Goal: Information Seeking & Learning: Learn about a topic

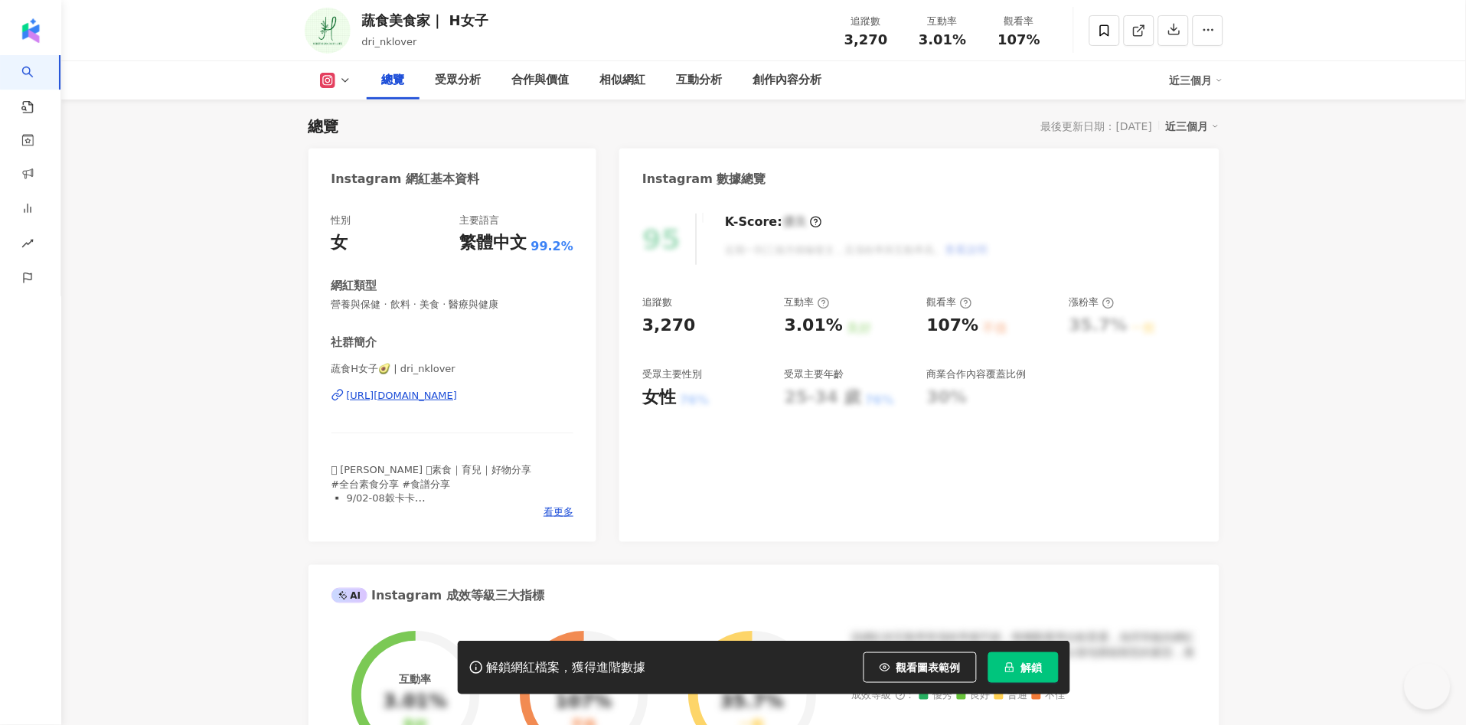
click at [933, 662] on span "觀看圖表範例" at bounding box center [928, 667] width 64 height 12
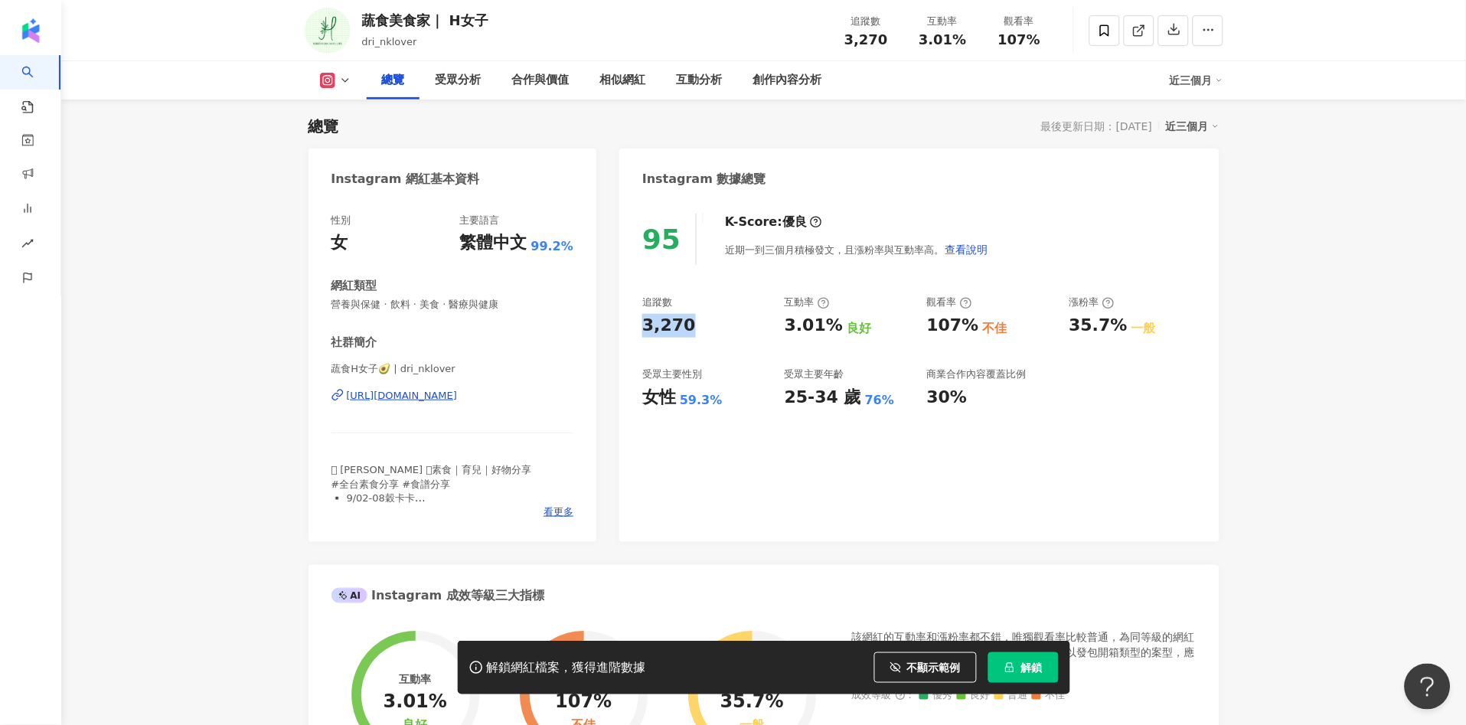
drag, startPoint x: 642, startPoint y: 323, endPoint x: 684, endPoint y: 319, distance: 43.0
click at [687, 328] on div "95 K-Score : 優良 近期一到三個月積極發文，且漲粉率與互動率高。 查看說明 追蹤數 3,270 互動率 3.01% 良好 觀看率 107% 不佳 …" at bounding box center [918, 370] width 599 height 344
copy div "3,270"
drag, startPoint x: 781, startPoint y: 326, endPoint x: 786, endPoint y: 318, distance: 10.0
click at [782, 323] on div "追蹤數 3,270 互動率 3.01% 良好 觀看率 107% 不佳 漲粉率 35.7% 一般 受眾主要性別 女性 59.3% 受眾主要年齡 25-34 歲 …" at bounding box center [919, 352] width 554 height 113
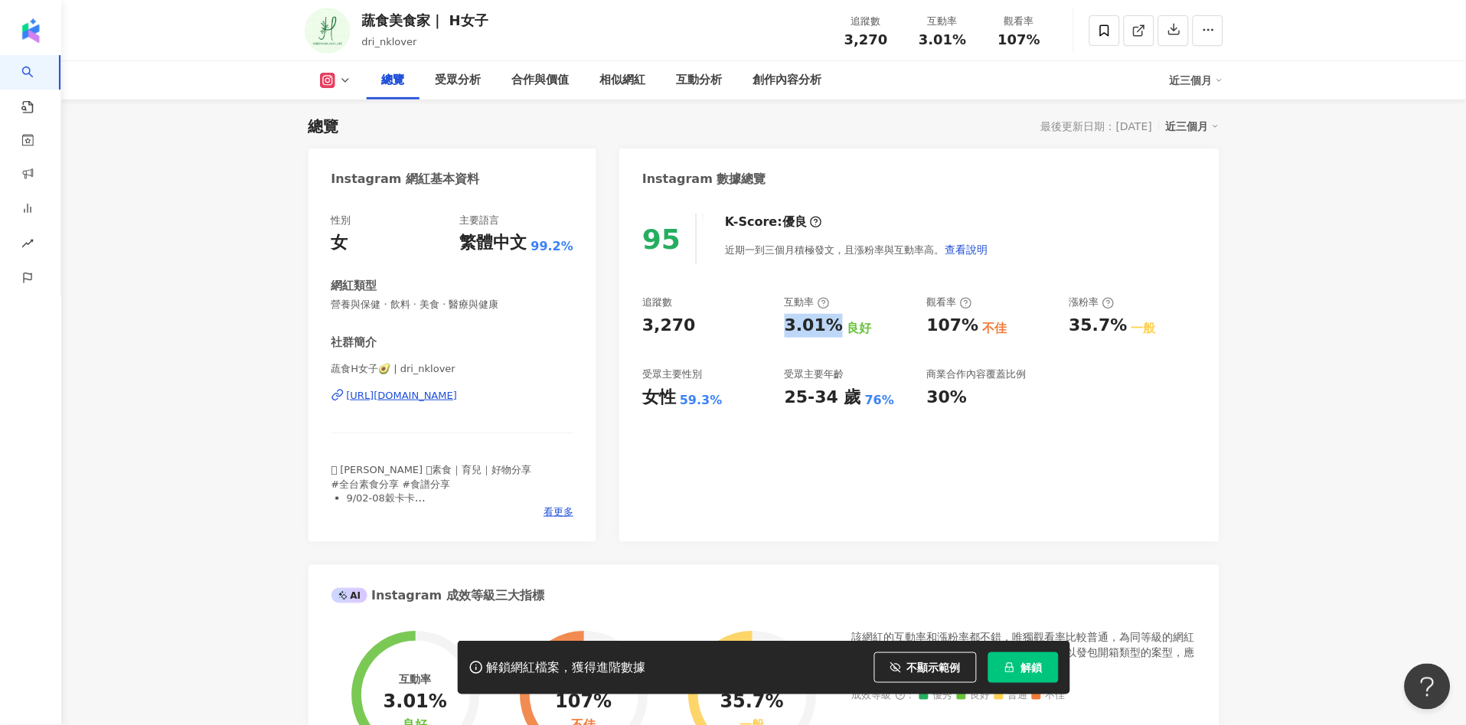
drag, startPoint x: 784, startPoint y: 330, endPoint x: 831, endPoint y: 329, distance: 46.7
click at [831, 329] on div "追蹤數 3,270 互動率 3.01% 良好 觀看率 107% 不佳 漲粉率 35.7% 一般 受眾主要性別 女性 59.3% 受眾主要年齡 25-34 歲 …" at bounding box center [919, 352] width 554 height 113
copy div "3.01%"
click at [936, 318] on div "107%" at bounding box center [953, 326] width 52 height 24
drag, startPoint x: 932, startPoint y: 321, endPoint x: 975, endPoint y: 327, distance: 43.3
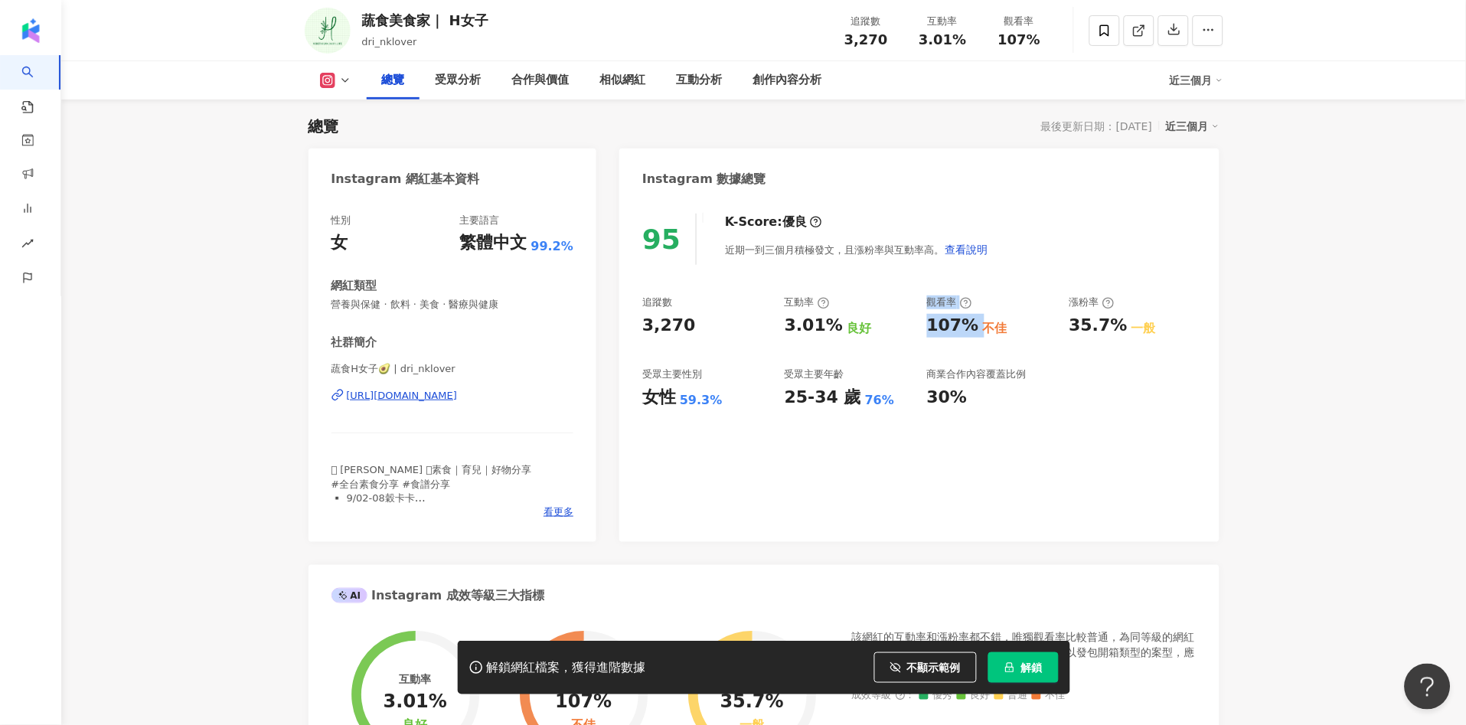
click at [975, 327] on div "追蹤數 3,270 互動率 3.01% 良好 觀看率 107% 不佳 漲粉率 35.7% 一般 受眾主要性別 女性 59.3% 受眾主要年齡 25-34 歲 …" at bounding box center [919, 352] width 554 height 113
drag, startPoint x: 958, startPoint y: 322, endPoint x: 926, endPoint y: 320, distance: 32.2
click at [957, 322] on div "107%" at bounding box center [953, 326] width 52 height 24
drag, startPoint x: 919, startPoint y: 322, endPoint x: 970, endPoint y: 324, distance: 50.6
click at [970, 324] on div "追蹤數 3,270 互動率 3.01% 良好 觀看率 107% 不佳 漲粉率 35.7% 一般 受眾主要性別 女性 59.3% 受眾主要年齡 25-34 歲 …" at bounding box center [919, 352] width 554 height 113
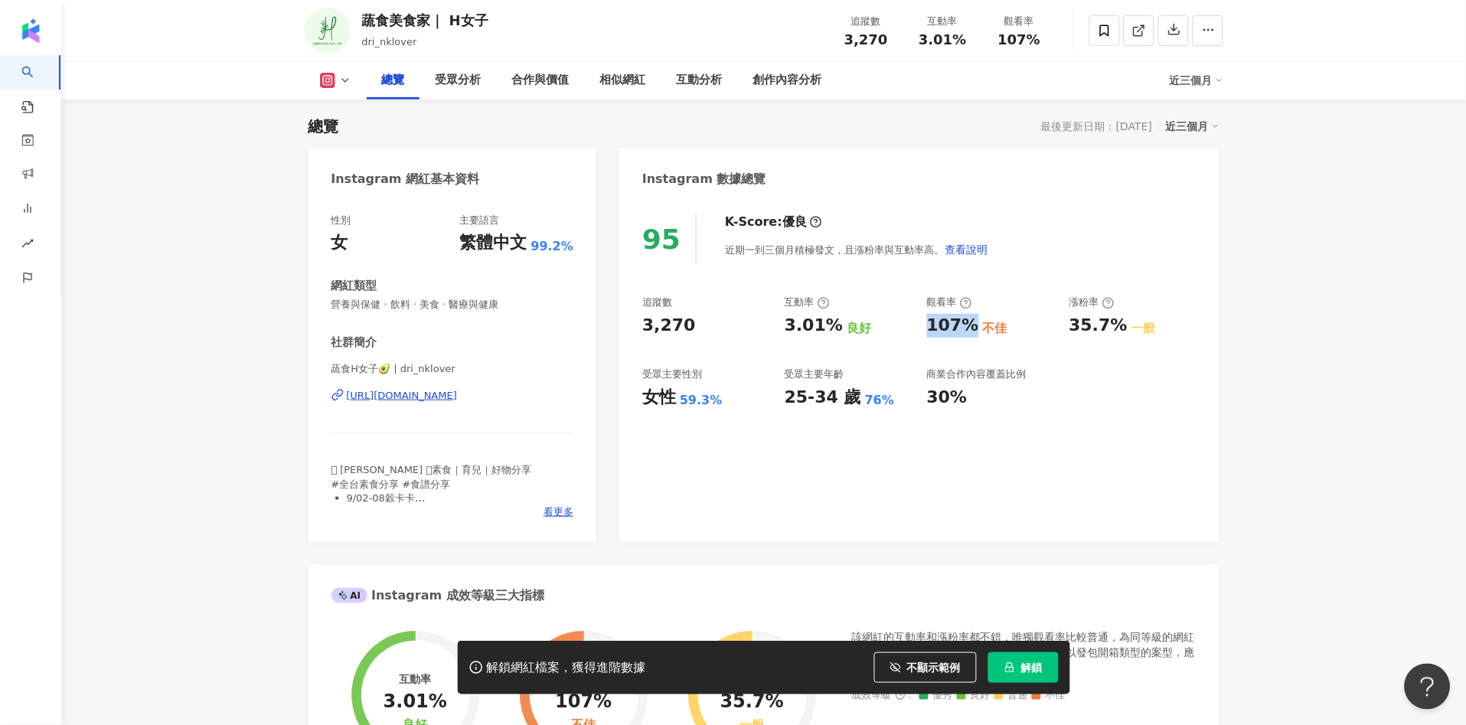
copy div "107%"
click at [916, 503] on div "95 K-Score : 優良 近期一到三個月積極發文，且漲粉率與互動率高。 查看說明 追蹤數 3,270 互動率 3.01% 良好 觀看率 107% 不佳 …" at bounding box center [918, 370] width 599 height 344
copy div "59.3%"
drag, startPoint x: 682, startPoint y: 403, endPoint x: 719, endPoint y: 404, distance: 36.8
click at [719, 404] on div "女性 59.3%" at bounding box center [705, 398] width 127 height 24
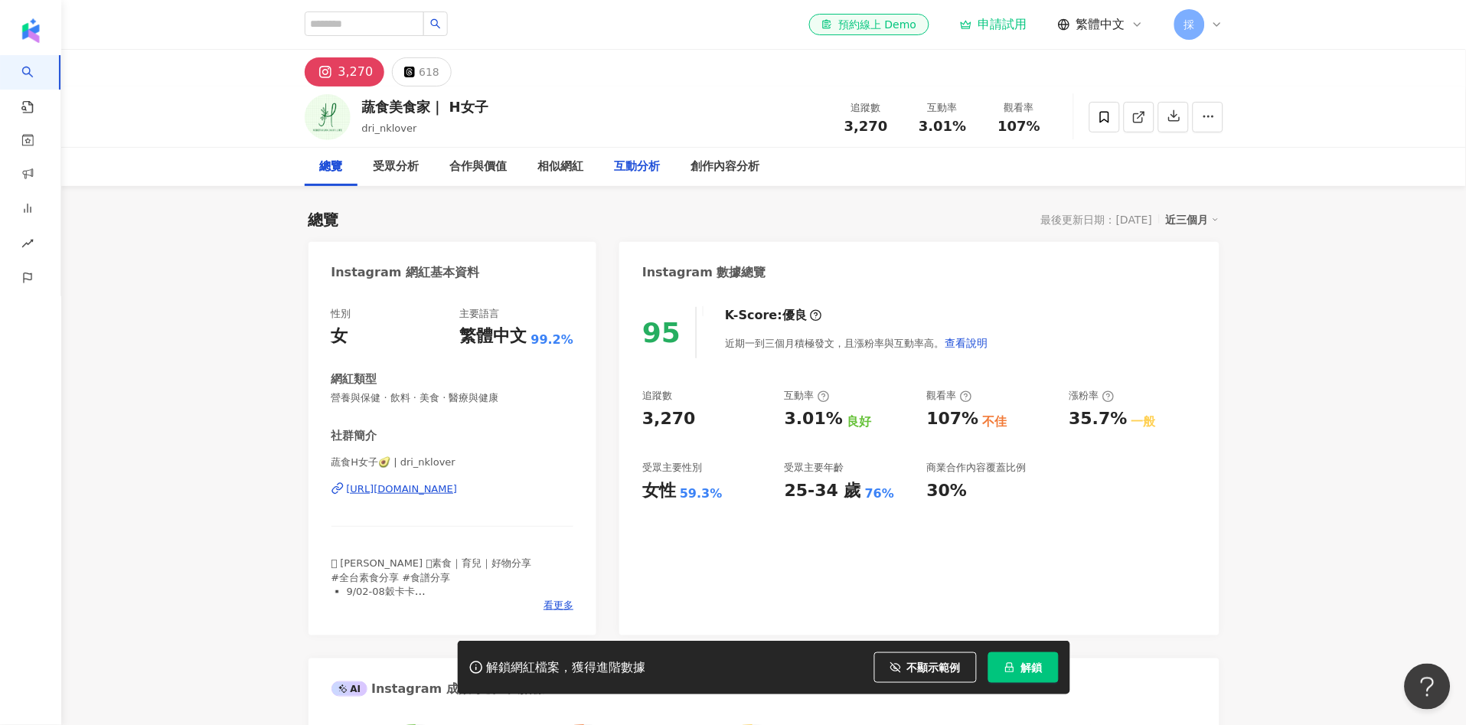
click at [641, 172] on div "互動分析" at bounding box center [638, 167] width 46 height 18
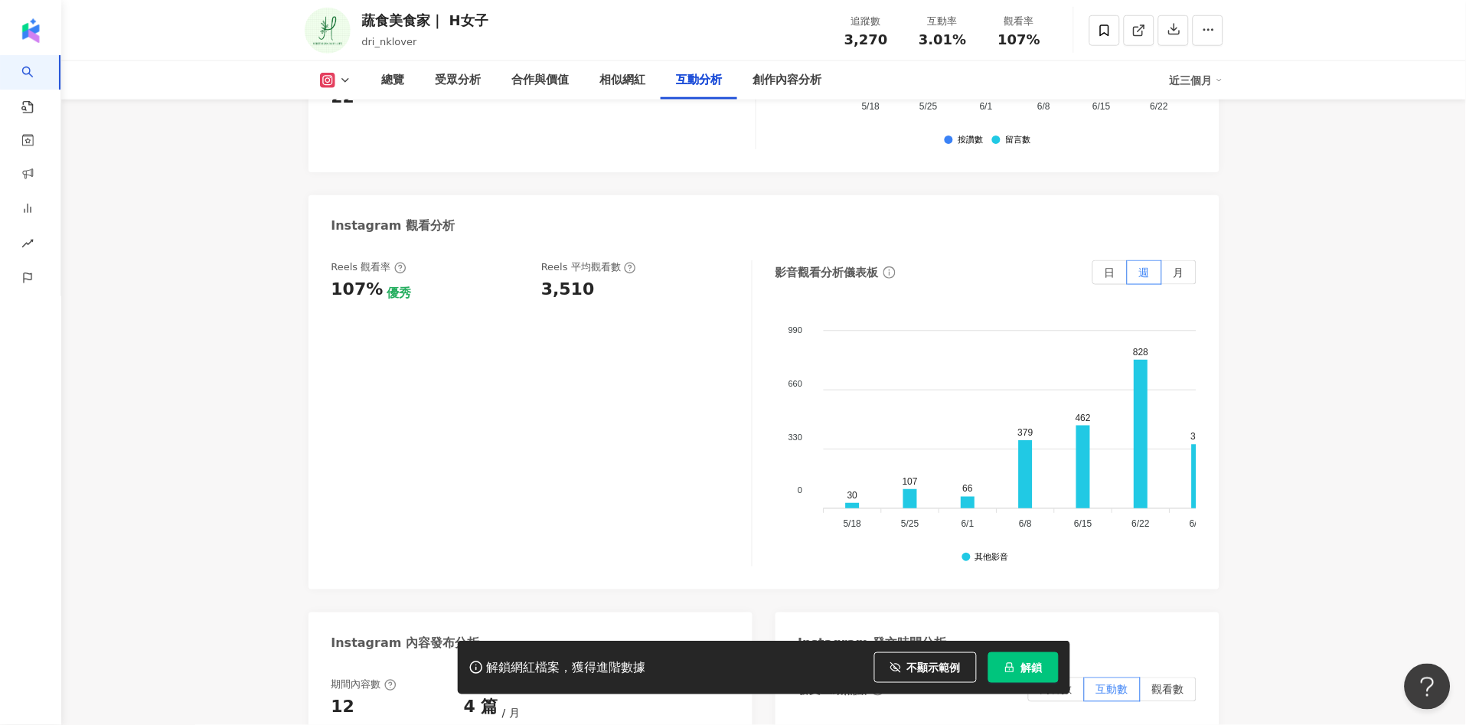
scroll to position [3275, 0]
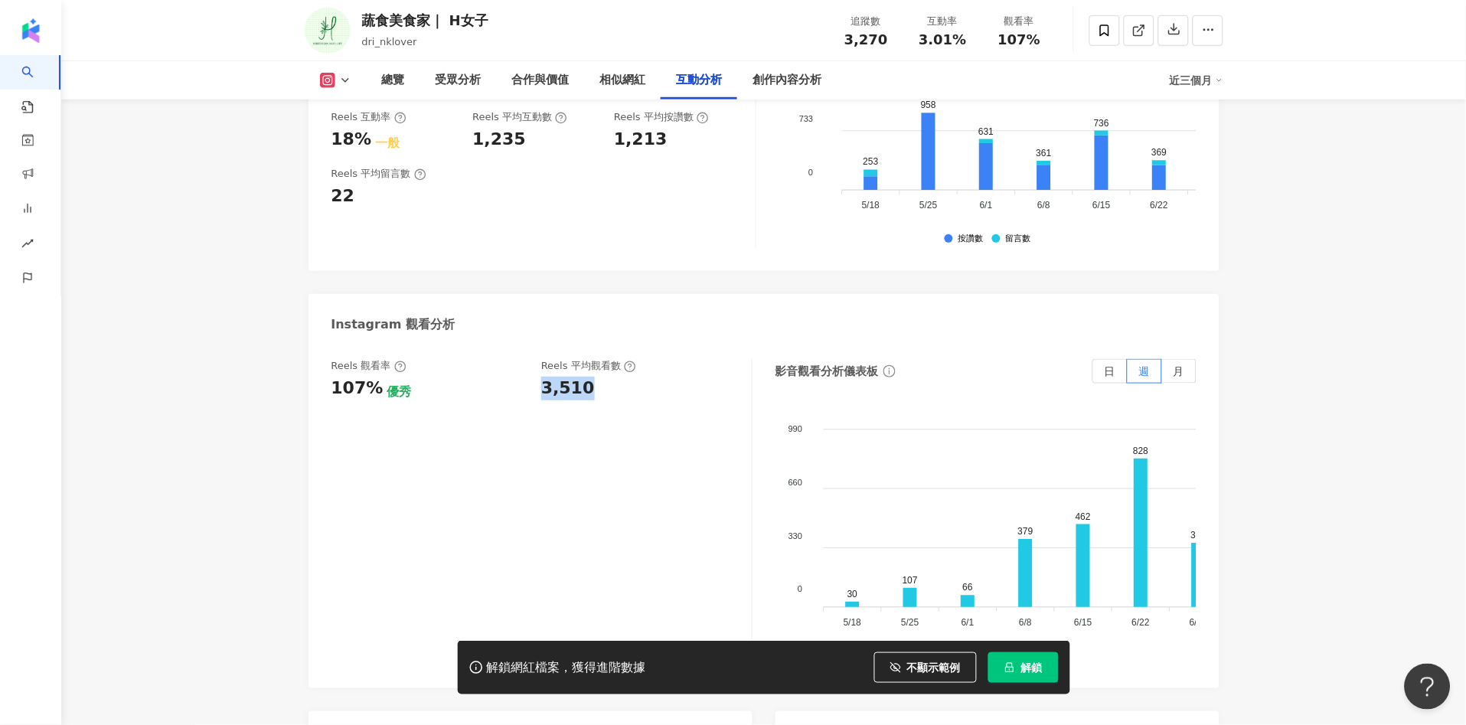
drag, startPoint x: 540, startPoint y: 368, endPoint x: 583, endPoint y: 373, distance: 43.9
click at [583, 373] on div "Reels 觀看率 107% 優秀 Reels 平均觀看數 3,510" at bounding box center [533, 379] width 405 height 41
copy div "3,510"
drag, startPoint x: 1381, startPoint y: 345, endPoint x: 1368, endPoint y: 341, distance: 13.6
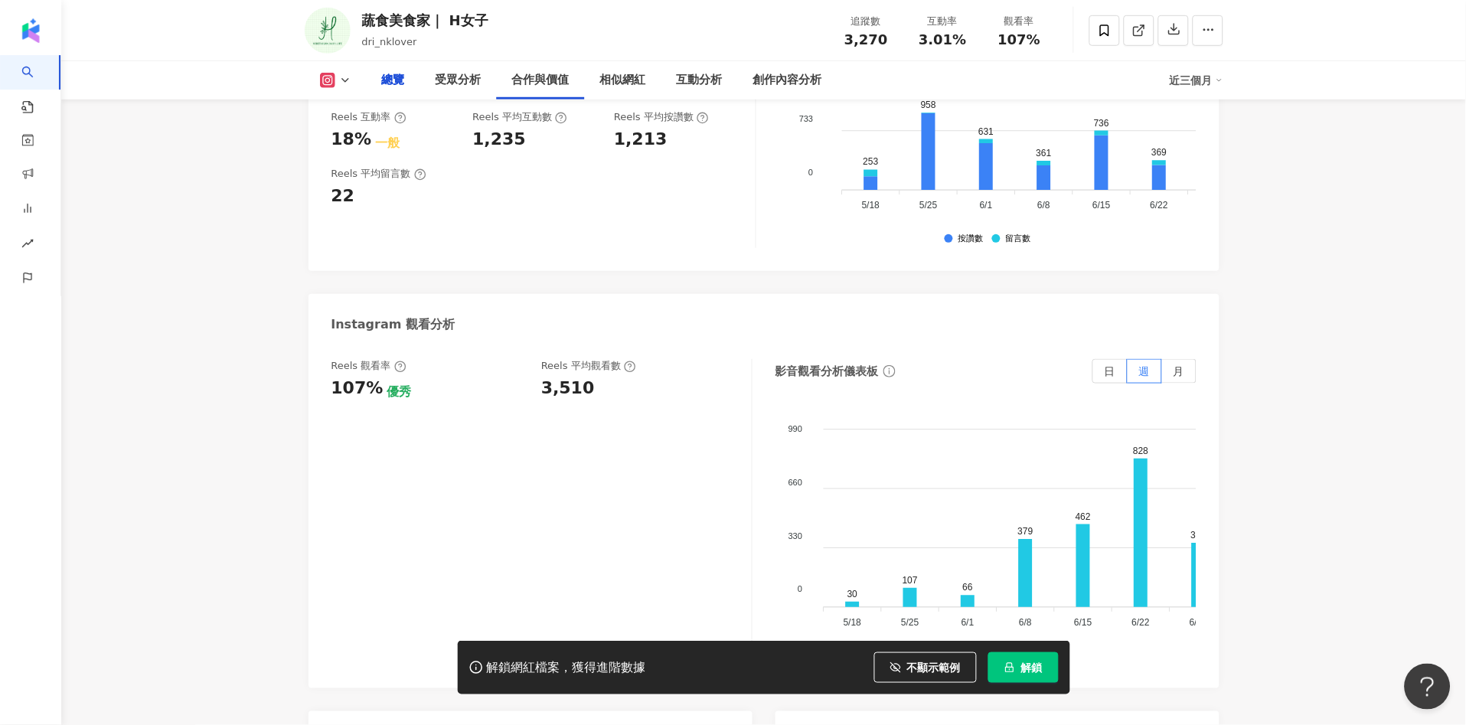
scroll to position [0, 0]
